Goal: Transaction & Acquisition: Purchase product/service

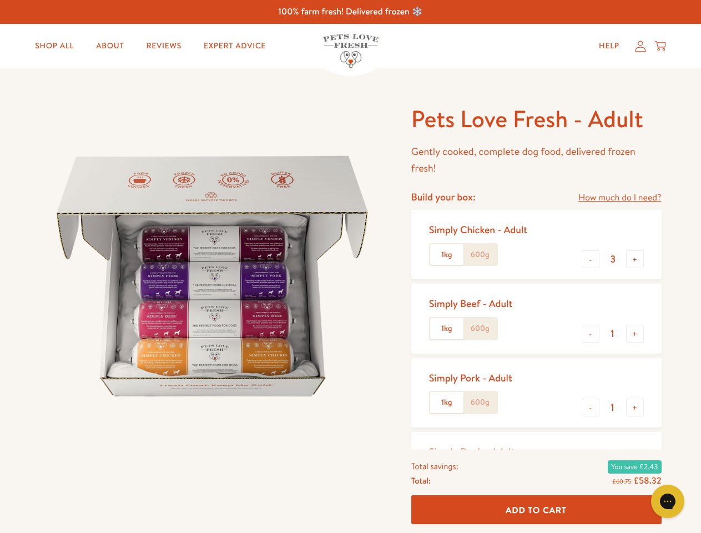
click at [350, 267] on img at bounding box center [212, 276] width 345 height 345
click at [620, 198] on link "How much do I need?" at bounding box center [620, 197] width 83 height 15
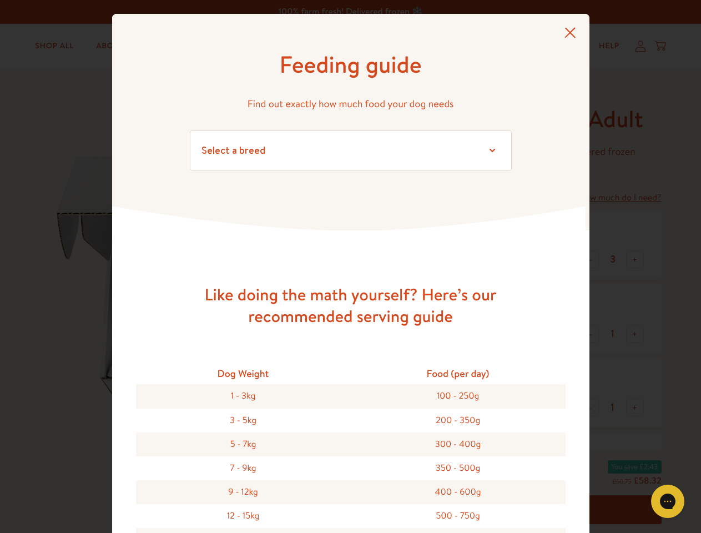
click at [591, 259] on div "Feeding guide Find out exactly how much food your dog needs Select a breed Affe…" at bounding box center [350, 266] width 701 height 533
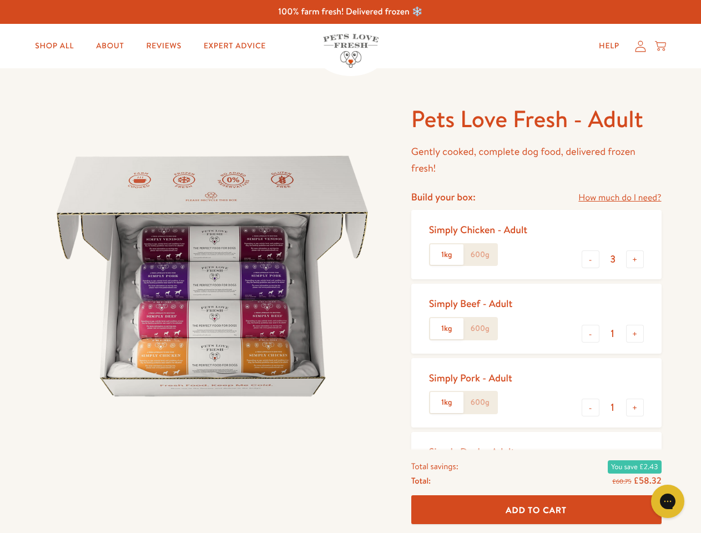
click at [635, 259] on button "+" at bounding box center [635, 259] width 18 height 18
click at [591, 334] on button "-" at bounding box center [591, 334] width 18 height 18
type input "4"
click at [635, 334] on button "+" at bounding box center [635, 334] width 18 height 18
type input "1"
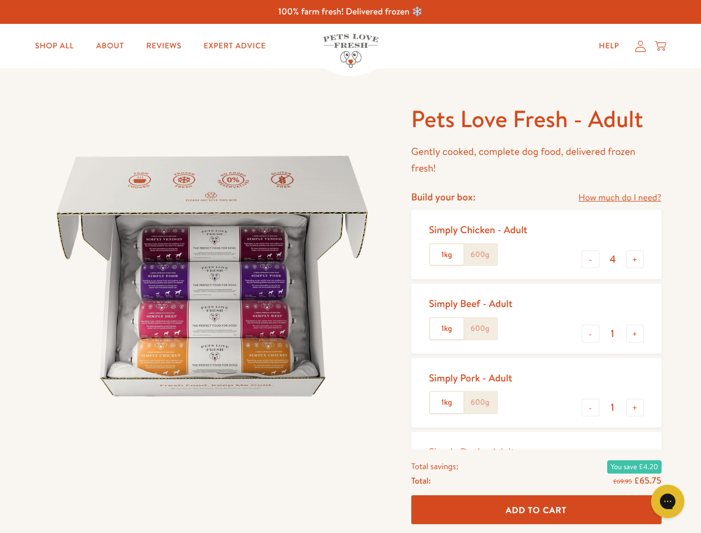
click at [591, 408] on button "-" at bounding box center [591, 408] width 18 height 18
click at [635, 408] on button "+" at bounding box center [635, 408] width 18 height 18
type input "1"
